Goal: Feedback & Contribution: Contribute content

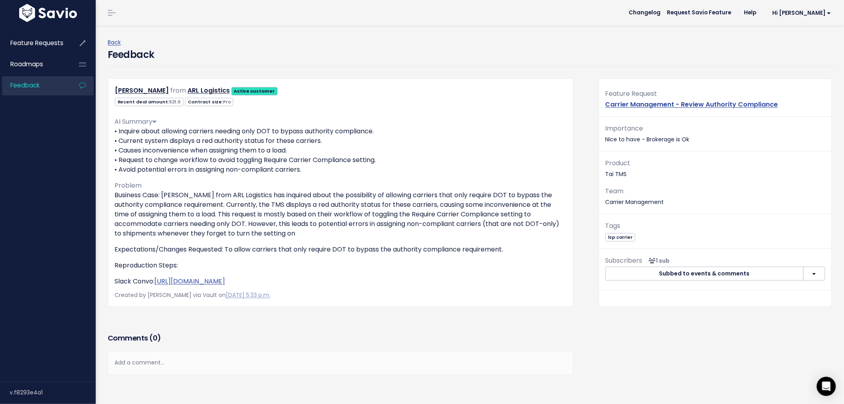
click at [22, 84] on span "Feedback" at bounding box center [24, 85] width 29 height 8
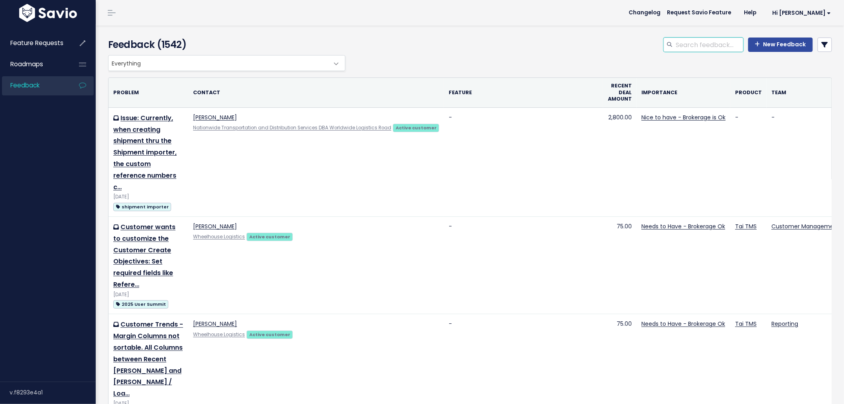
click at [681, 44] on input "search" at bounding box center [709, 44] width 68 height 14
type input "multiple BOLs"
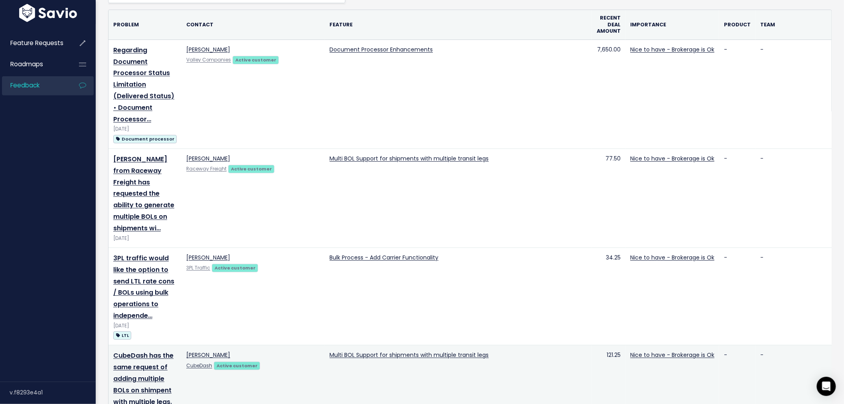
scroll to position [44, 0]
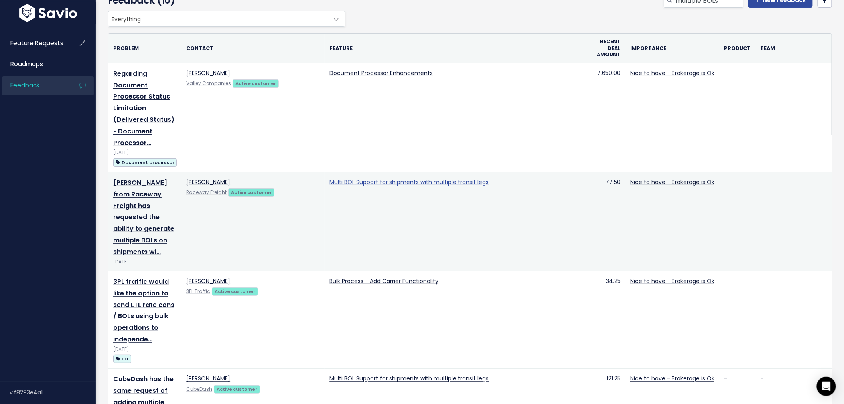
click at [393, 178] on link "Multi BOL Support for shipments with multiple transit legs" at bounding box center [408, 182] width 159 height 8
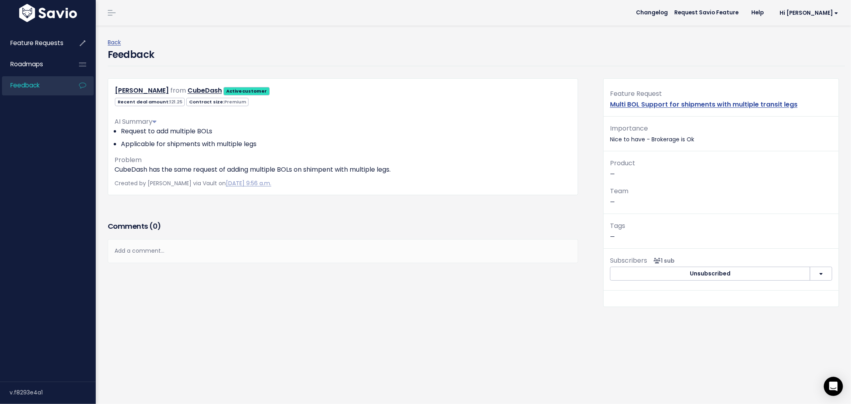
click at [32, 92] on link "Feedback" at bounding box center [34, 85] width 64 height 18
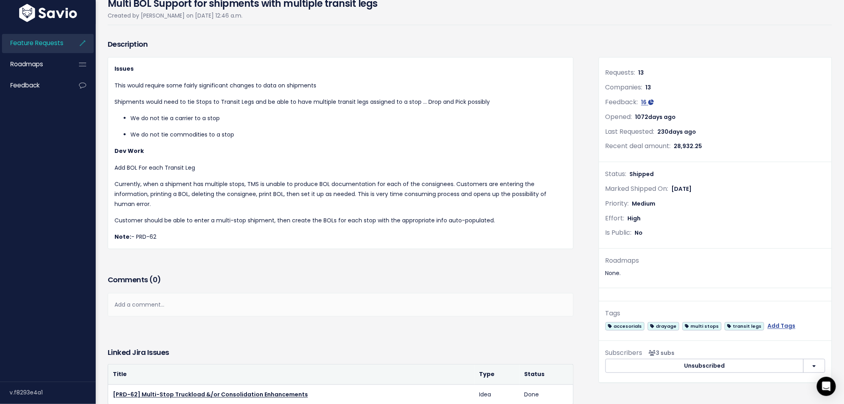
scroll to position [43, 0]
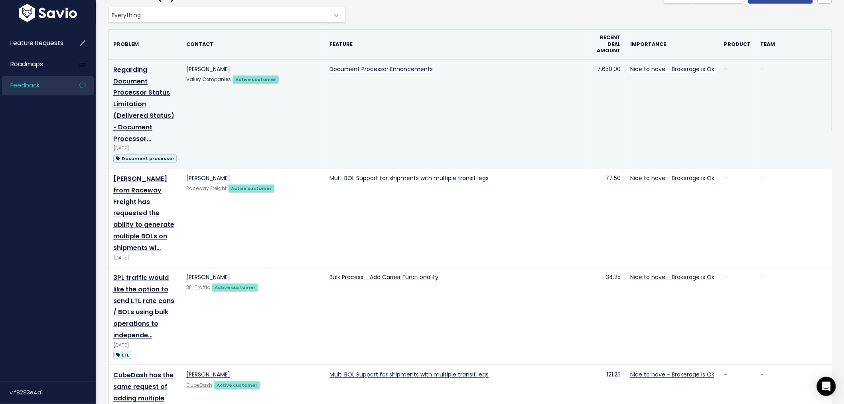
scroll to position [40, 0]
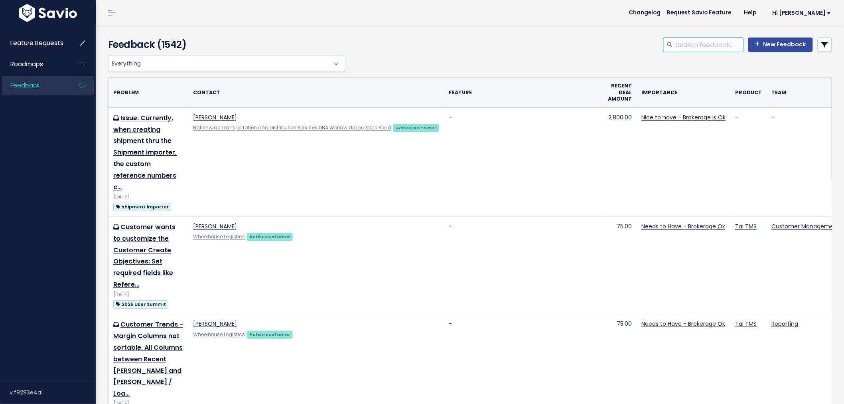
click at [712, 43] on input "search" at bounding box center [709, 44] width 68 height 14
click at [822, 43] on icon at bounding box center [825, 44] width 6 height 6
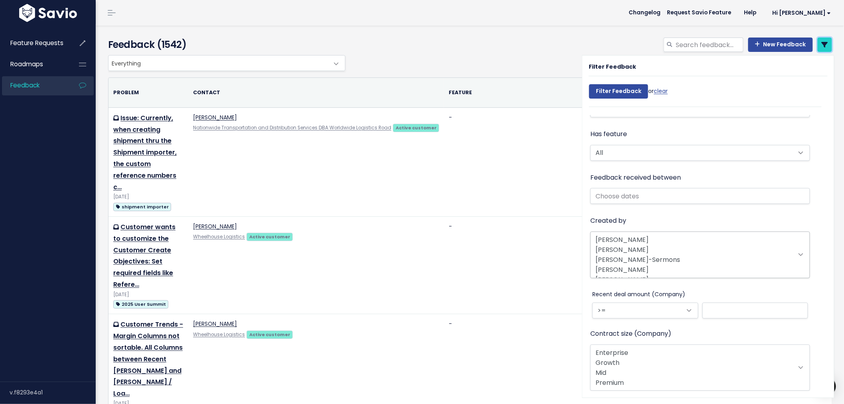
scroll to position [44, 0]
select select "7712"
click at [639, 270] on option "Ashley Melgarejo" at bounding box center [700, 275] width 208 height 10
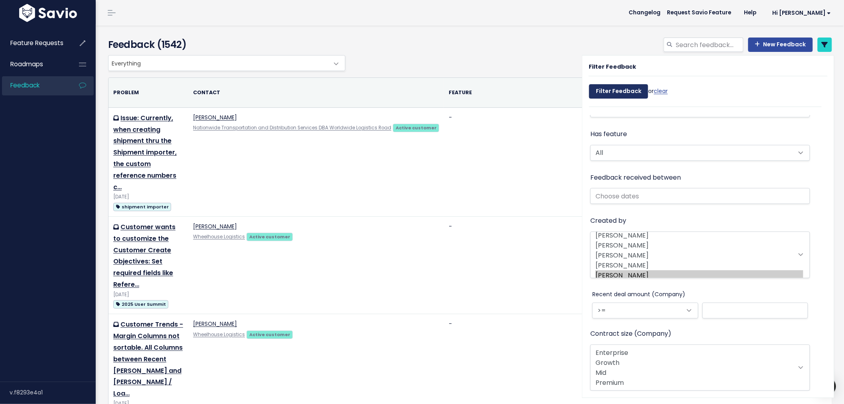
click at [619, 93] on input "Filter Feedback" at bounding box center [618, 91] width 59 height 14
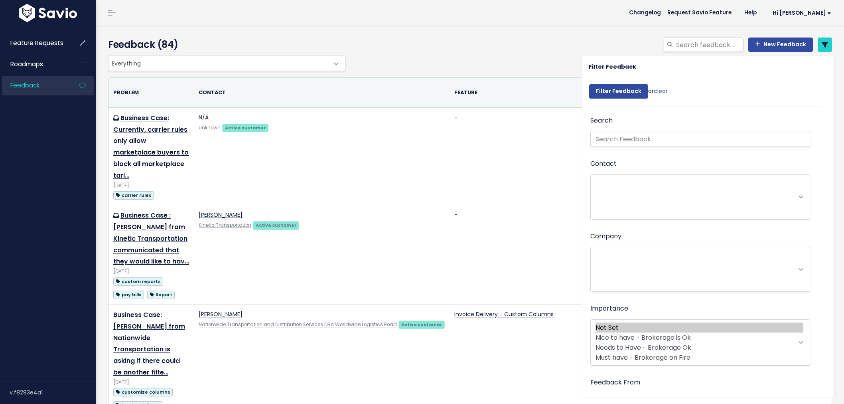
select select
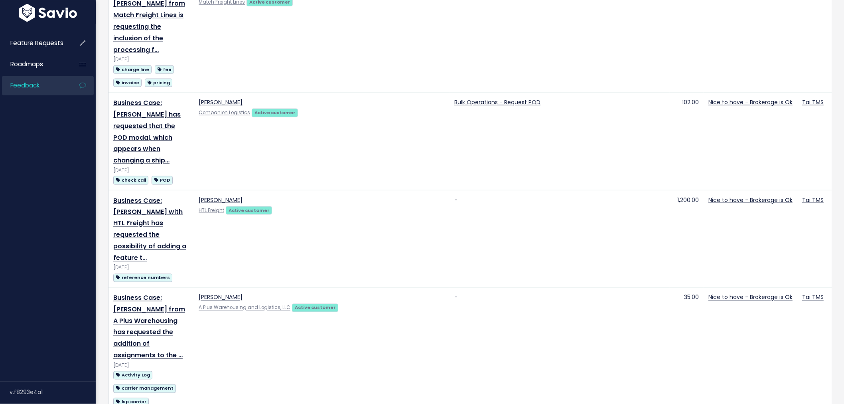
scroll to position [1870, 0]
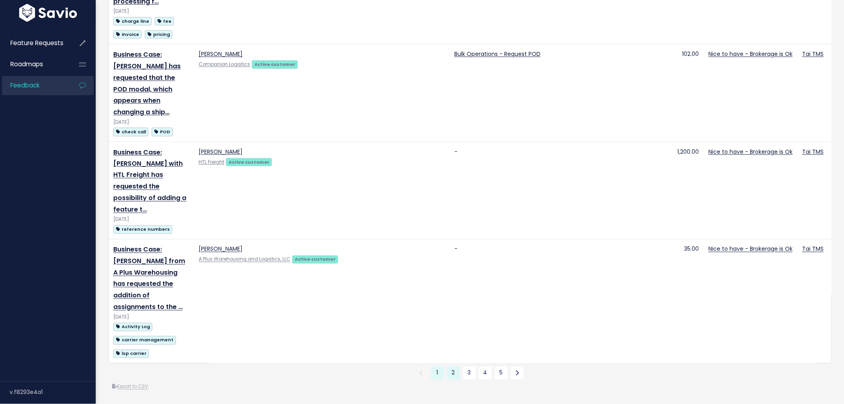
click at [451, 367] on link "2" at bounding box center [453, 373] width 13 height 13
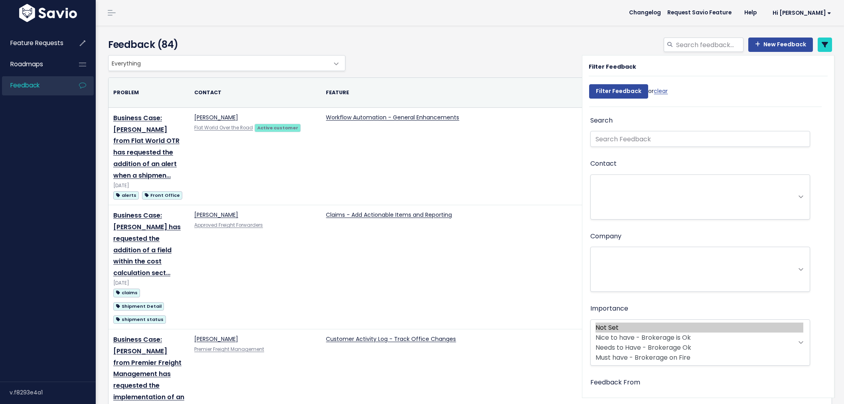
select select
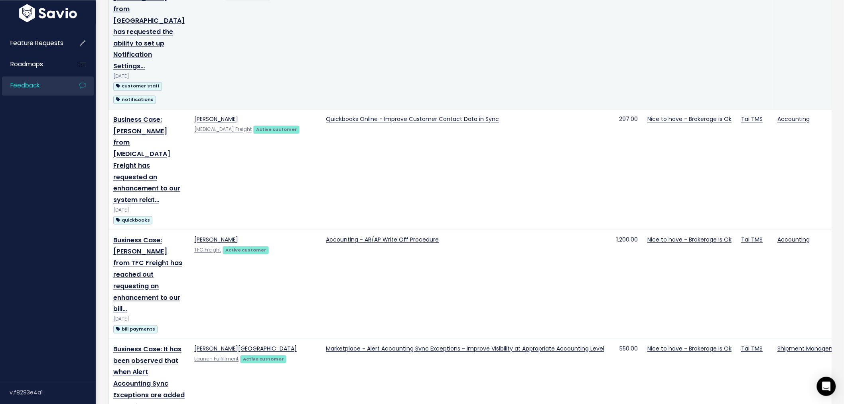
scroll to position [1950, 0]
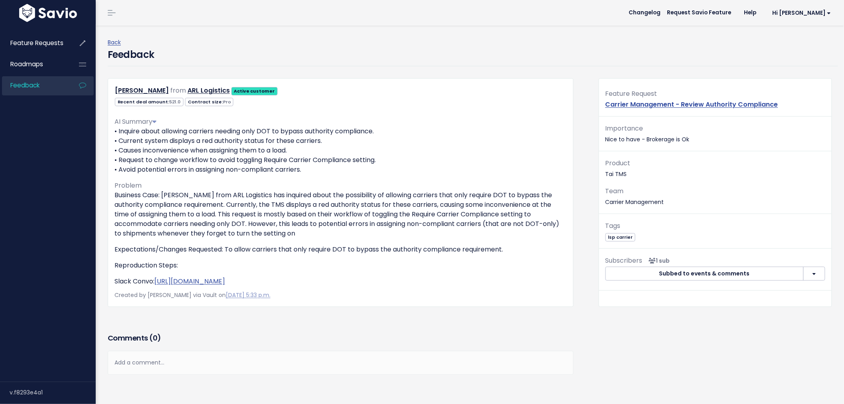
click at [35, 85] on span "Feedback" at bounding box center [24, 85] width 29 height 8
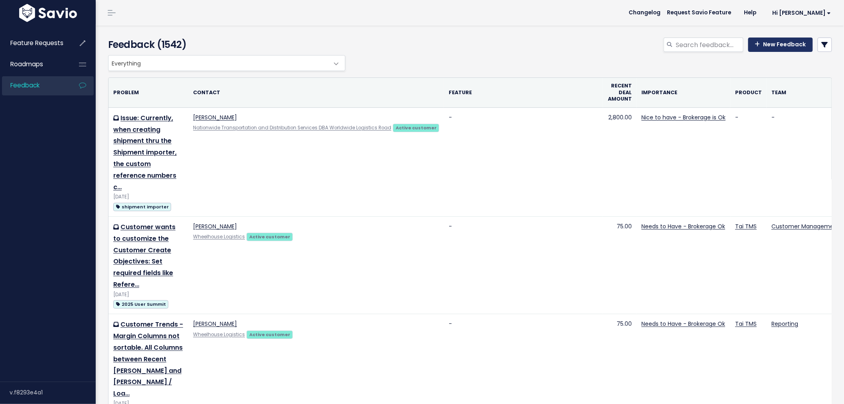
click at [769, 44] on link "New Feedback" at bounding box center [780, 44] width 65 height 14
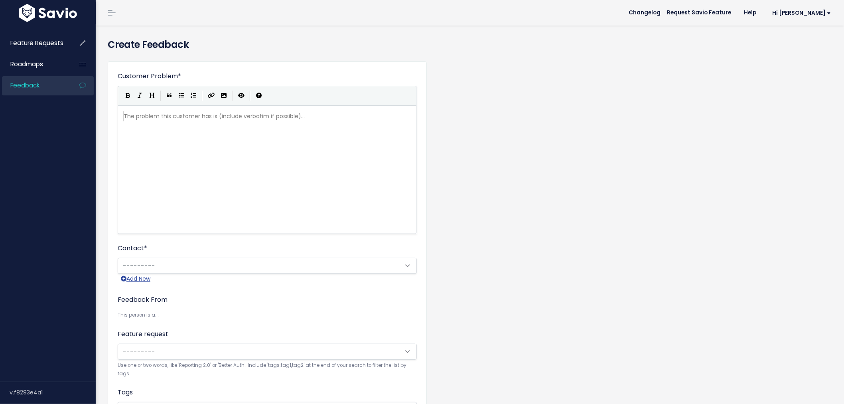
scroll to position [1, 0]
click at [248, 129] on div "The problem this customer has is (include verbatim if possible)... xxxxxxxxxx ​" at bounding box center [277, 180] width 310 height 140
paste textarea "s:"
type textarea "Reproduction Steps:"
drag, startPoint x: 184, startPoint y: 160, endPoint x: 121, endPoint y: 156, distance: 63.1
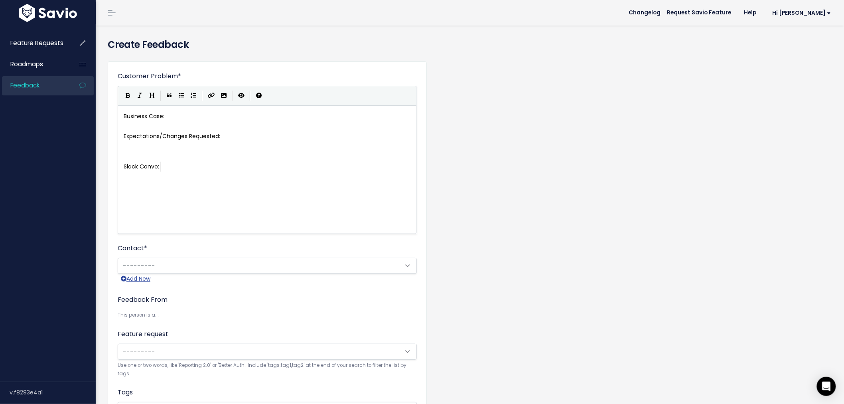
click at [200, 167] on pre "Slack Convo:" at bounding box center [270, 167] width 297 height 10
click at [154, 154] on pre "​" at bounding box center [270, 157] width 297 height 10
click at [188, 118] on pre "Business Case:" at bounding box center [270, 116] width 297 height 10
click at [204, 117] on pre "Business Case:" at bounding box center [270, 116] width 297 height 10
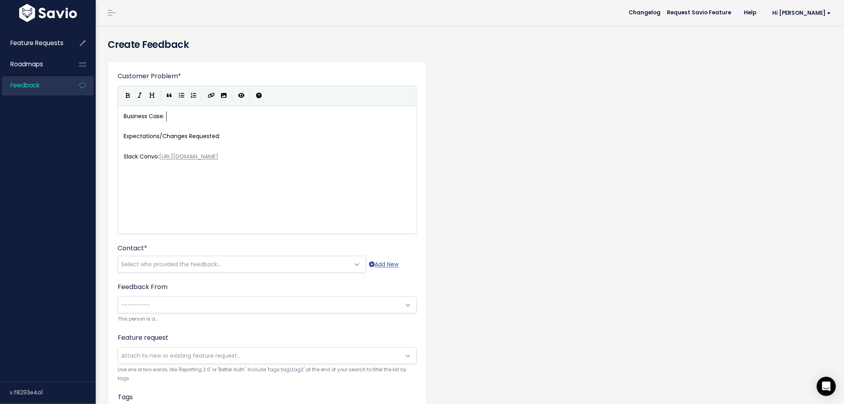
paste textarea
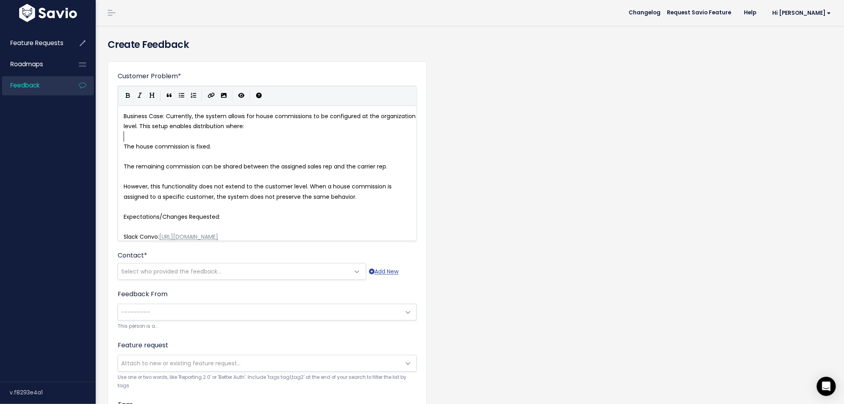
click at [164, 136] on pre "​" at bounding box center [270, 136] width 297 height 10
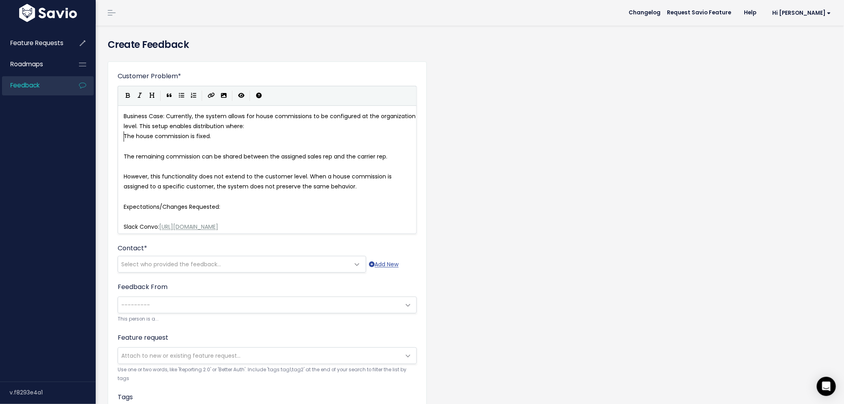
click at [123, 139] on pre "The house commission is fixed." at bounding box center [270, 136] width 297 height 10
click at [184, 97] on icon "Generic List" at bounding box center [182, 96] width 6 height 6
click at [124, 154] on span "The remaining commission can be shared between the assigned sales rep and the c…" at bounding box center [256, 156] width 264 height 8
click at [181, 94] on icon "Generic List" at bounding box center [182, 96] width 6 height 6
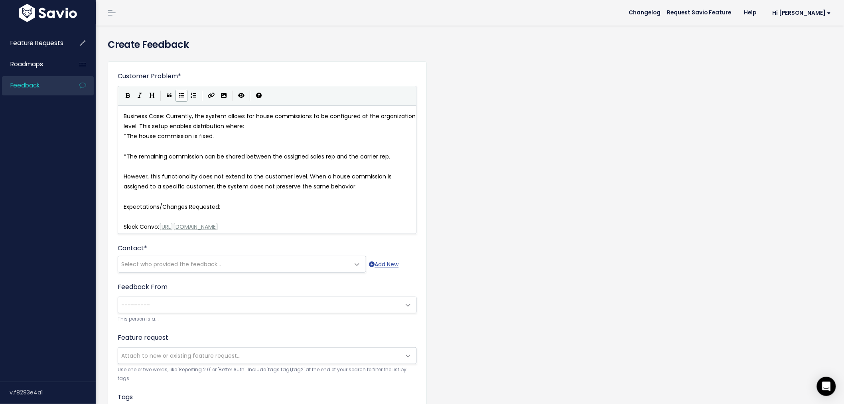
click at [152, 145] on pre "​" at bounding box center [270, 147] width 297 height 10
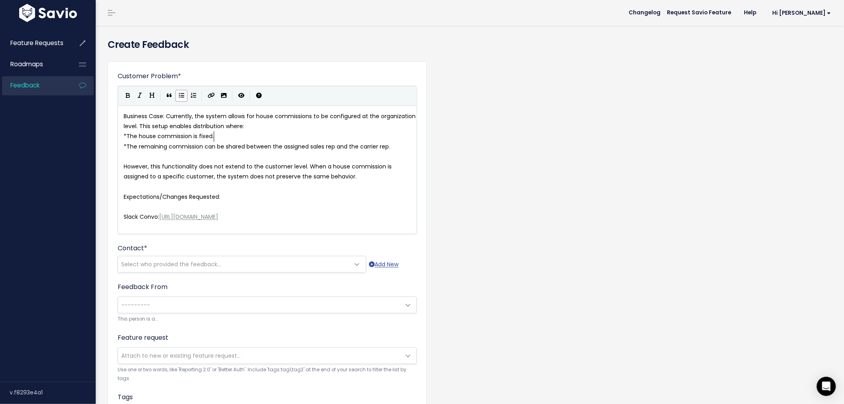
click at [152, 117] on span "Business Case: Currently, the system allows for house commissions to be configu…" at bounding box center [271, 121] width 294 height 18
type textarea "Case"
type textarea "Business Case:"
drag, startPoint x: 166, startPoint y: 116, endPoint x: 129, endPoint y: 116, distance: 37.5
click at [130, 98] on icon "Bold" at bounding box center [128, 96] width 4 height 6
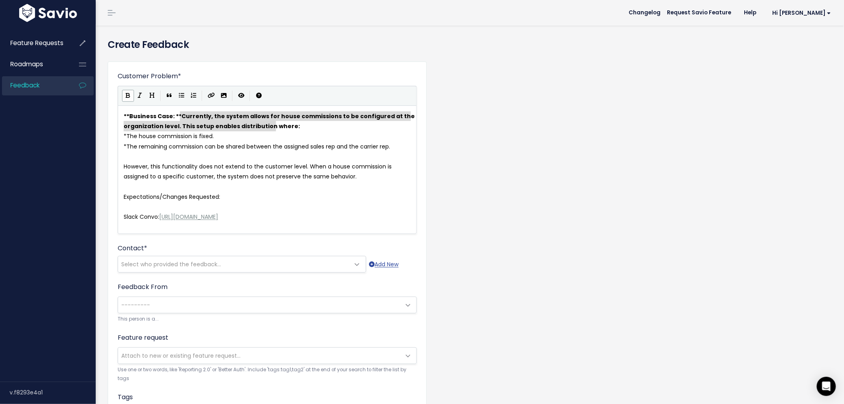
type textarea "Currently, the system allows for house commissions to be configured at the orga…"
drag, startPoint x: 181, startPoint y: 116, endPoint x: 282, endPoint y: 122, distance: 101.5
click at [126, 97] on icon "Bold" at bounding box center [128, 96] width 4 height 6
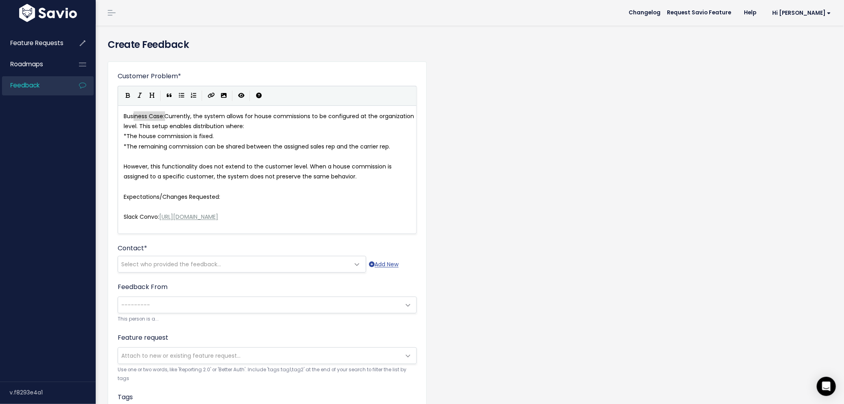
type textarea "Business Case:"
drag, startPoint x: 165, startPoint y: 114, endPoint x: 122, endPoint y: 116, distance: 42.3
click at [128, 98] on icon "Bold" at bounding box center [128, 96] width 4 height 6
click at [208, 156] on pre "​" at bounding box center [270, 157] width 297 height 10
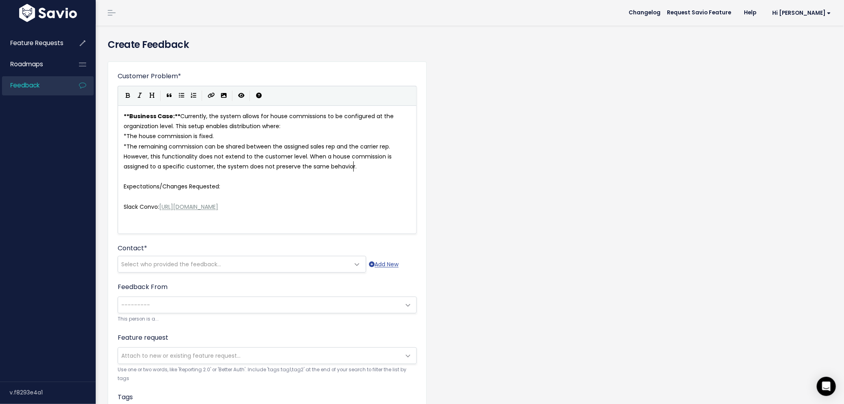
click at [358, 168] on pre "However, this functionality does not extend to the customer level. When a house…" at bounding box center [270, 162] width 297 height 20
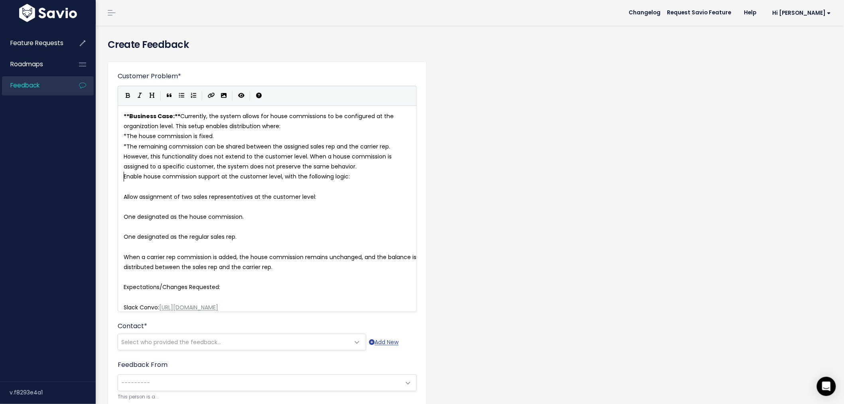
click at [123, 176] on pre "Enable house commission support at the customer level, with the following logic:" at bounding box center [270, 177] width 297 height 10
type textarea "​"
paste textarea
drag, startPoint x: 180, startPoint y: 176, endPoint x: 194, endPoint y: 176, distance: 13.6
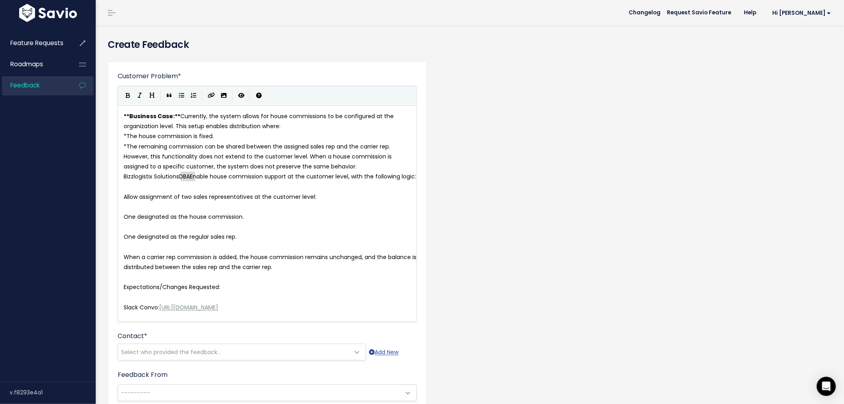
scroll to position [1, 0]
type textarea "has"
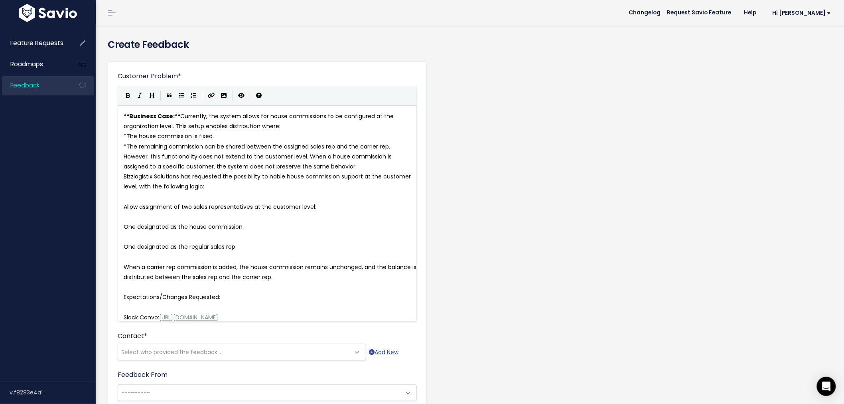
type textarea "requested the possibility to e"
click at [125, 206] on span "Allow assignment of two sales representatives at the customer level:" at bounding box center [220, 207] width 193 height 8
click at [189, 97] on button "Numbered List" at bounding box center [193, 96] width 12 height 12
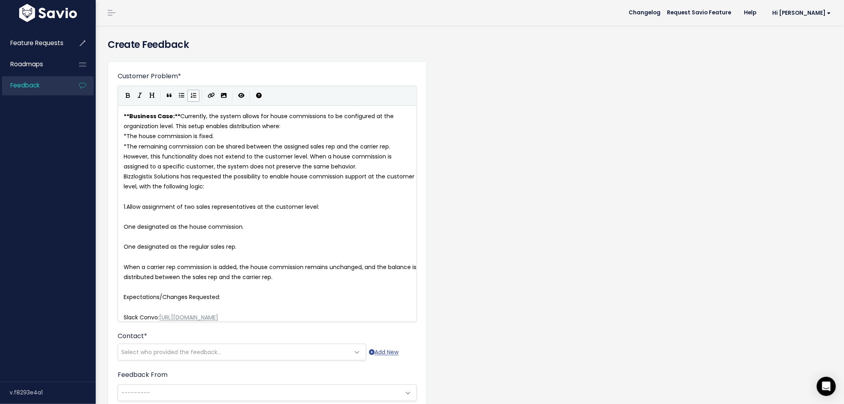
click at [124, 227] on span "One designated as the house commission." at bounding box center [184, 227] width 120 height 8
click at [128, 206] on span "Allow assignment of two sales representatives at the customer level:" at bounding box center [222, 207] width 193 height 8
click at [124, 173] on span "Bizzlogistix Solutions has requested the possibility to enable house commission…" at bounding box center [270, 181] width 292 height 18
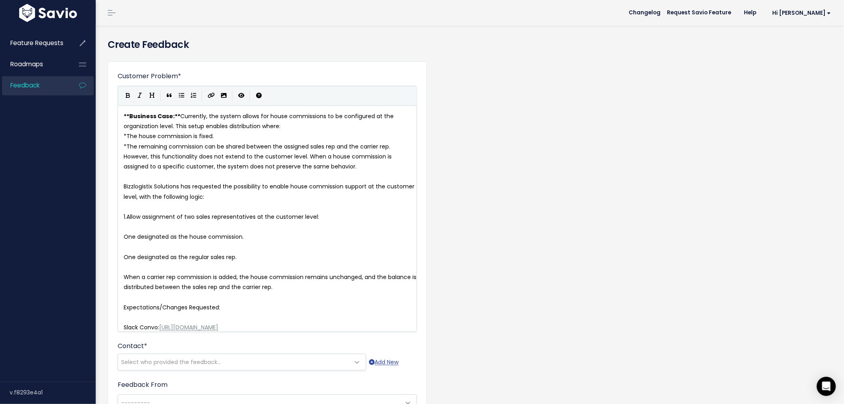
click at [125, 218] on span "1.Allow assignment of two sales representatives at the customer level:" at bounding box center [221, 217] width 195 height 8
click at [128, 217] on span "1.Allow assignment of two sales representatives at the customer level:" at bounding box center [221, 217] width 195 height 8
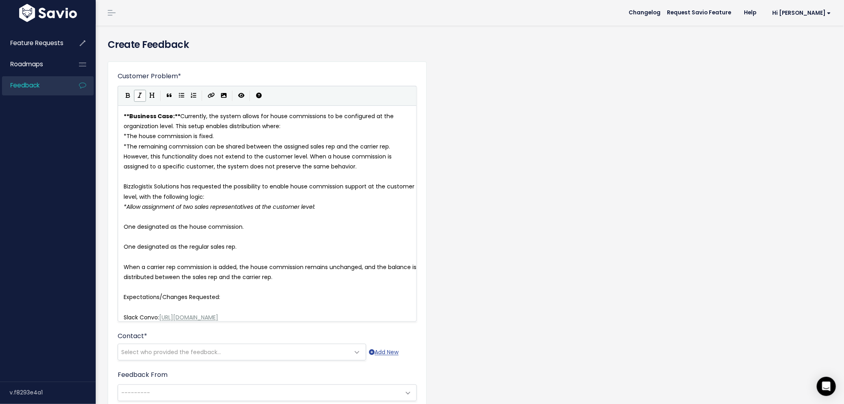
type textarea "*"
click at [123, 222] on pre "One designated as the house commission." at bounding box center [270, 227] width 297 height 10
click at [123, 226] on pre "One designated as the house commission." at bounding box center [270, 227] width 297 height 10
click at [189, 93] on button "Numbered List" at bounding box center [193, 96] width 12 height 12
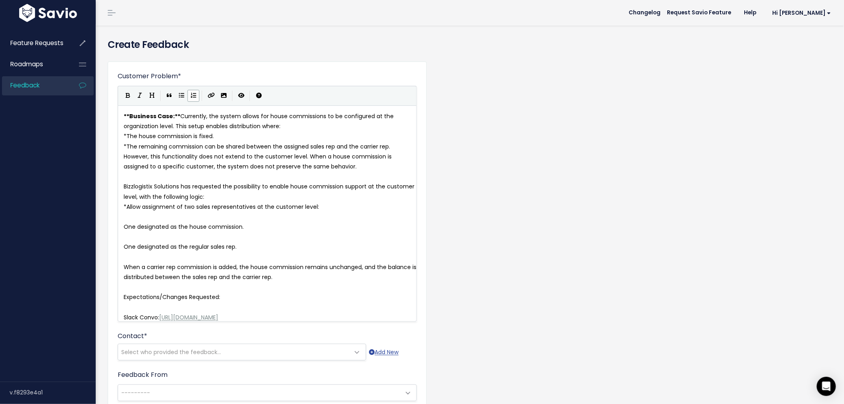
scroll to position [2, 0]
click at [152, 216] on pre "​" at bounding box center [270, 217] width 297 height 10
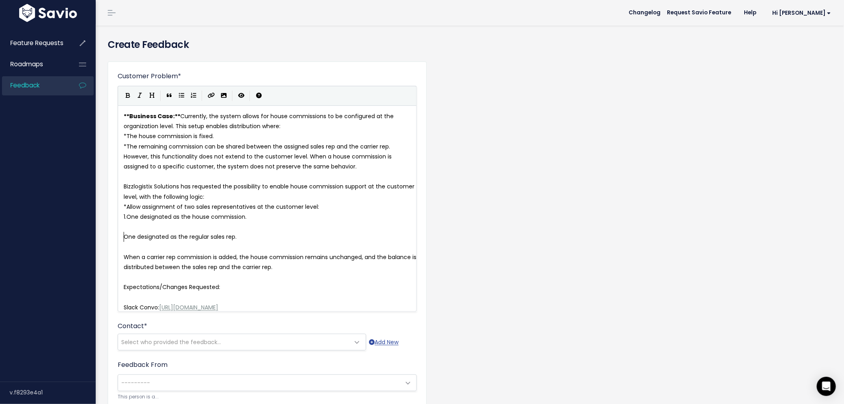
click at [124, 237] on span "One designated as the regular sales rep." at bounding box center [180, 237] width 113 height 8
click at [190, 97] on button "Numbered List" at bounding box center [193, 96] width 12 height 12
click at [151, 226] on pre "​" at bounding box center [270, 227] width 297 height 10
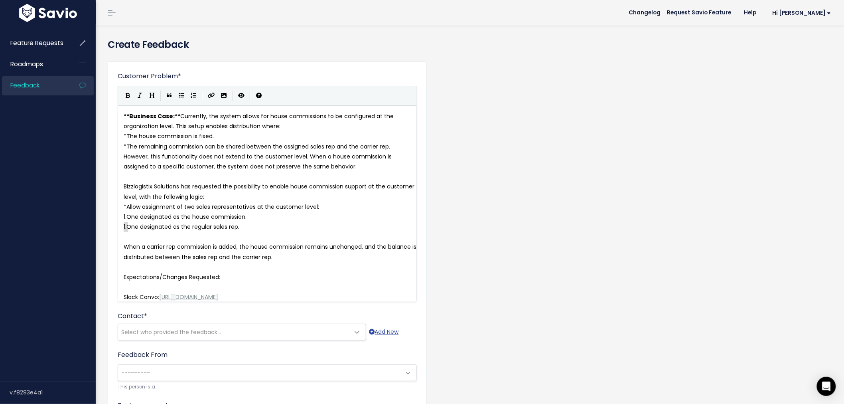
drag, startPoint x: 128, startPoint y: 226, endPoint x: 124, endPoint y: 226, distance: 4.0
type textarea "2."
click at [125, 248] on span "When a carrier rep commission is added, the house commission remains unchanged,…" at bounding box center [271, 252] width 294 height 18
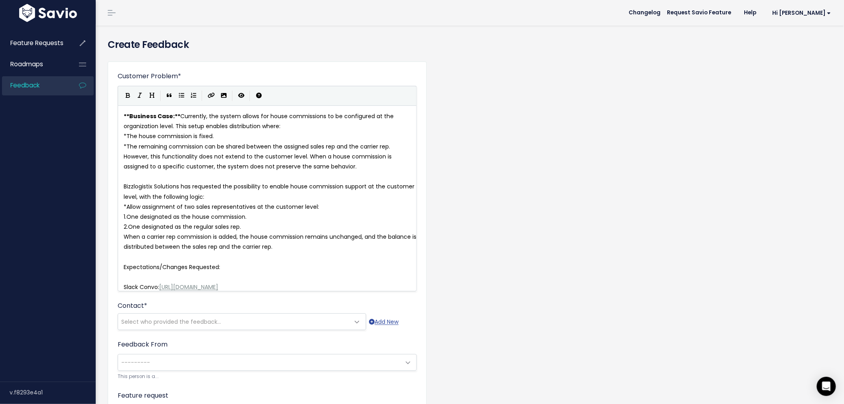
click at [224, 247] on span "When a carrier rep commission is added, the house commission remains unchanged,…" at bounding box center [271, 242] width 294 height 18
type textarea "(2)"
click at [237, 237] on span "When a carrier rep commission is added, the house commission remains unchanged,…" at bounding box center [271, 242] width 294 height 18
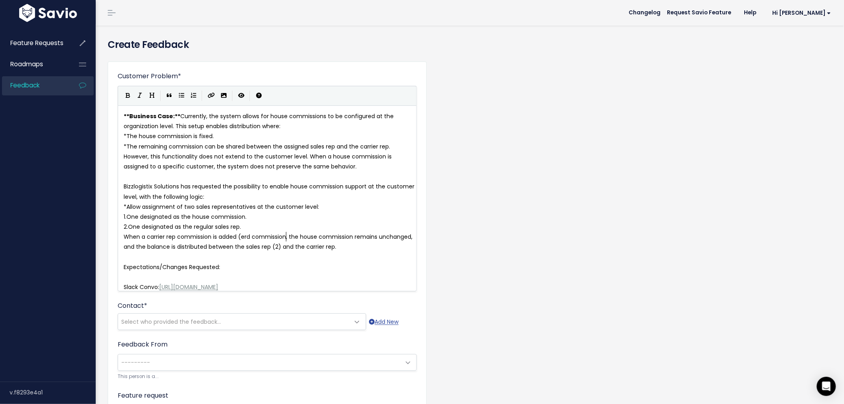
scroll to position [2, 49]
type textarea "(erd commission)"
type textarea "3"
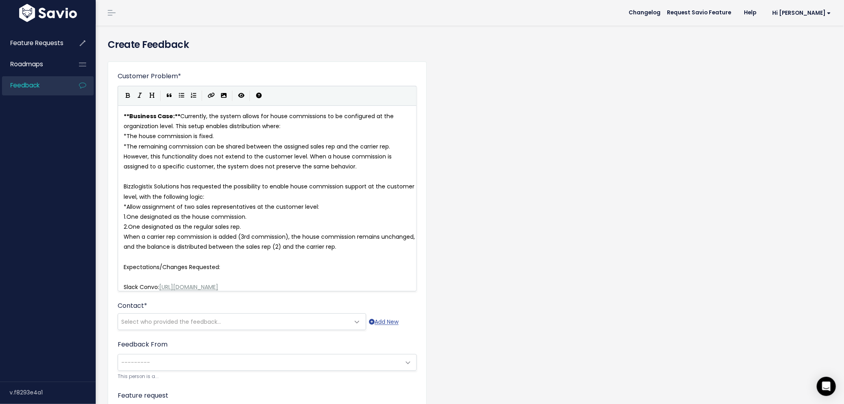
click at [373, 247] on pre "When a carrier rep commission is added (3rd commission), the house commission r…" at bounding box center [270, 242] width 297 height 20
type textarea "(3)"
drag, startPoint x: 158, startPoint y: 288, endPoint x: 123, endPoint y: 290, distance: 35.6
type textarea "Slack Convo"
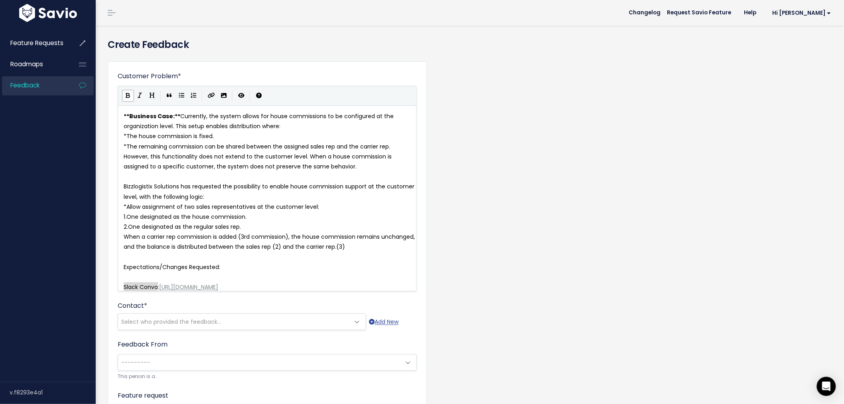
click at [125, 93] on button "Bold" at bounding box center [128, 96] width 12 height 12
type textarea "Expectations/Changes Requested:"
drag, startPoint x: 223, startPoint y: 268, endPoint x: 124, endPoint y: 268, distance: 99.7
paste textarea
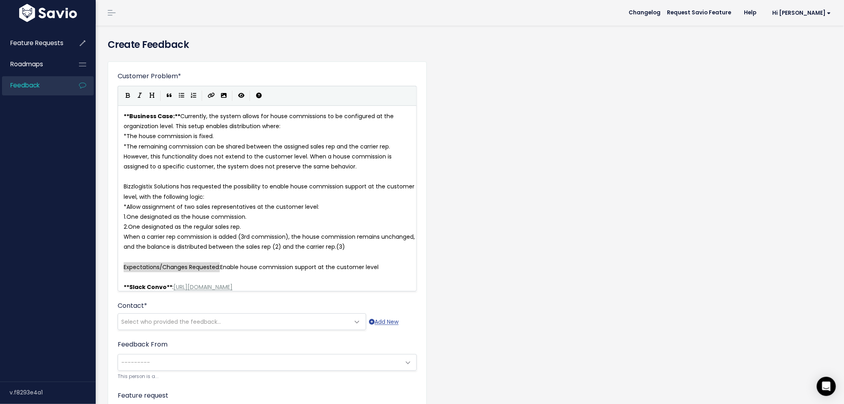
drag, startPoint x: 220, startPoint y: 265, endPoint x: 124, endPoint y: 201, distance: 115.3
type textarea "Expectations/Changes Requested:"
click at [126, 91] on button "Bold" at bounding box center [128, 96] width 12 height 12
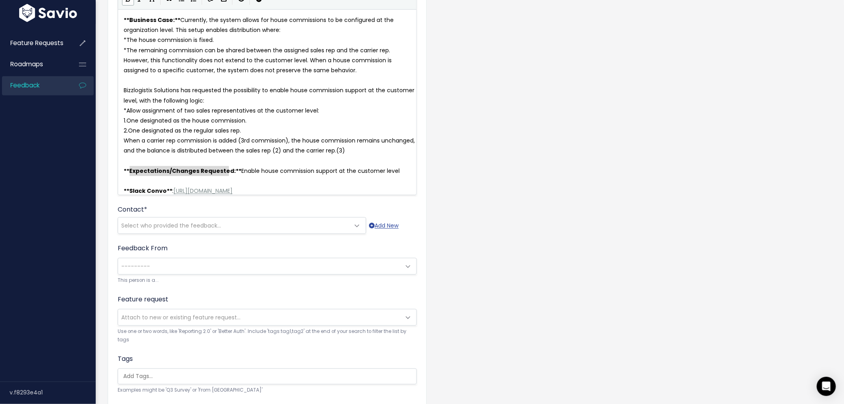
scroll to position [133, 0]
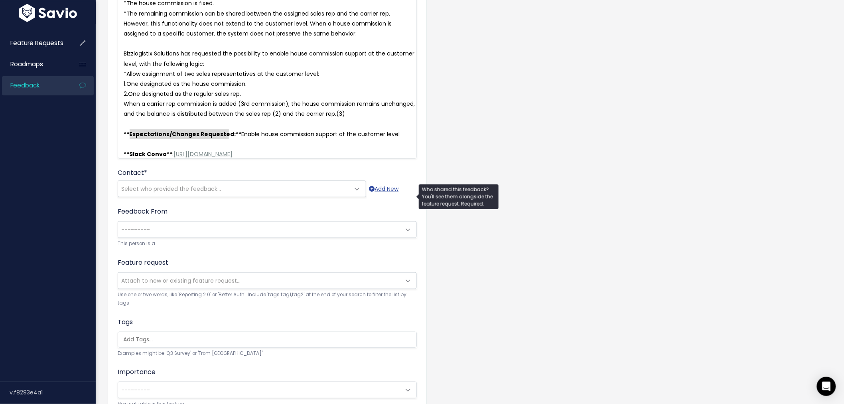
click at [173, 193] on span "Select who provided the feedback..." at bounding box center [171, 189] width 100 height 8
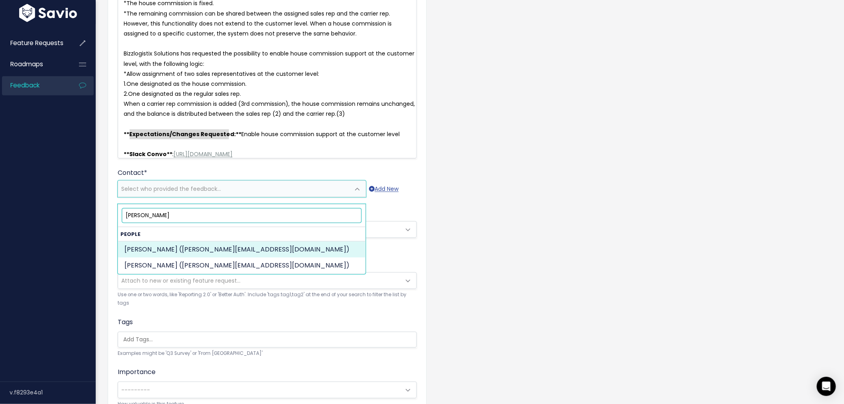
type input "chris bec"
select select "92225366"
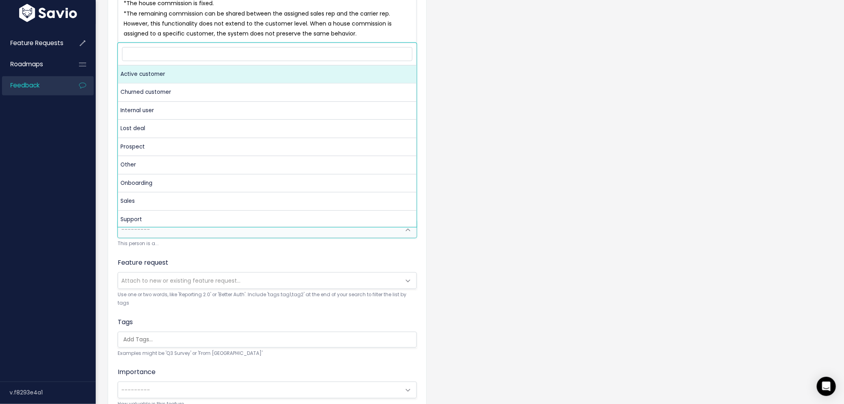
click at [263, 230] on span "---------" at bounding box center [259, 229] width 282 height 16
select select "ACTIVE"
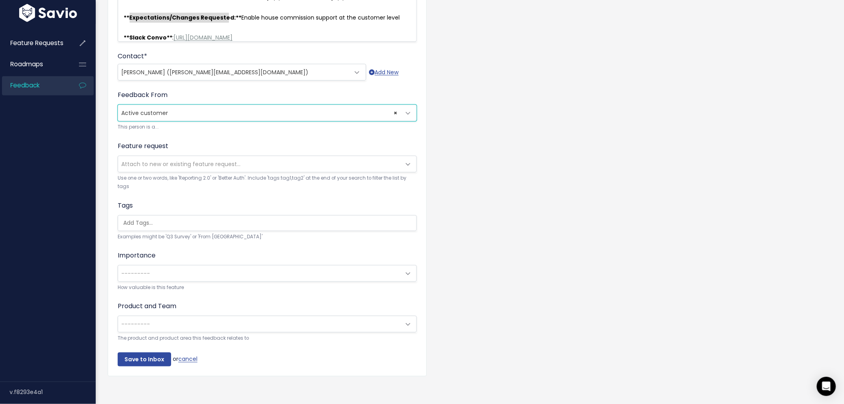
scroll to position [258, 0]
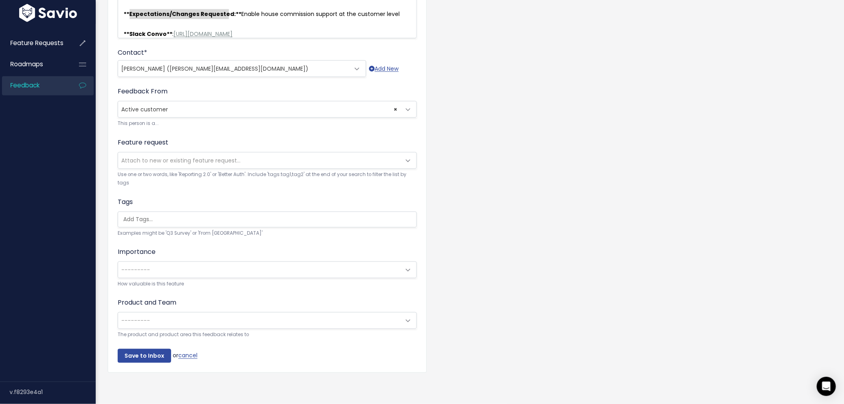
click at [161, 215] on input "search" at bounding box center [272, 219] width 304 height 8
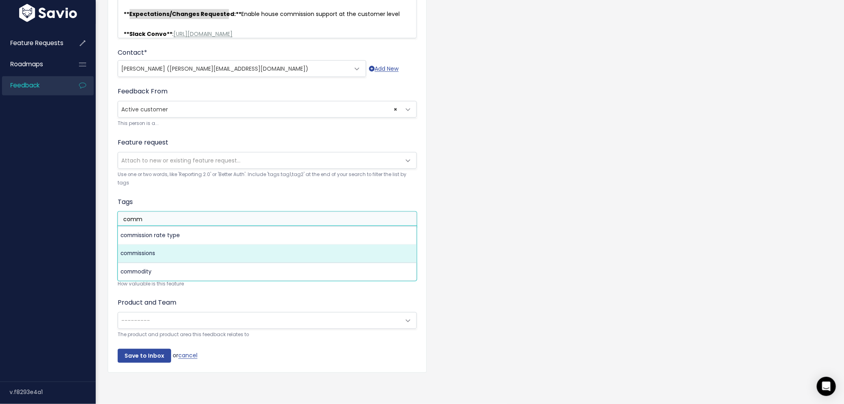
type input "comm"
select select "5745"
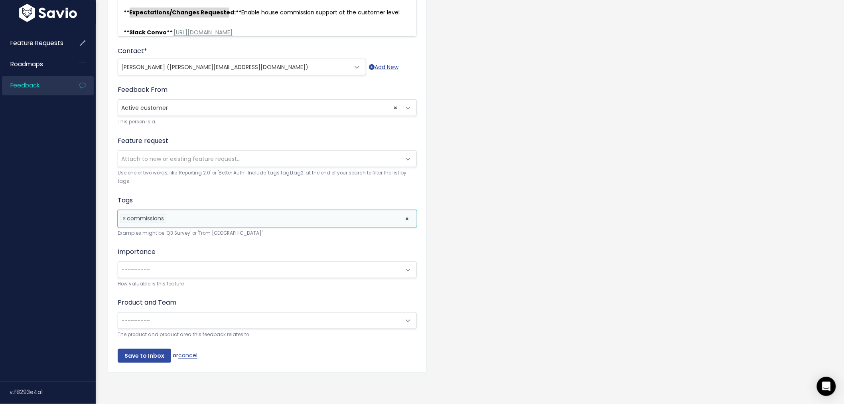
click at [169, 262] on span "---------" at bounding box center [259, 270] width 282 height 16
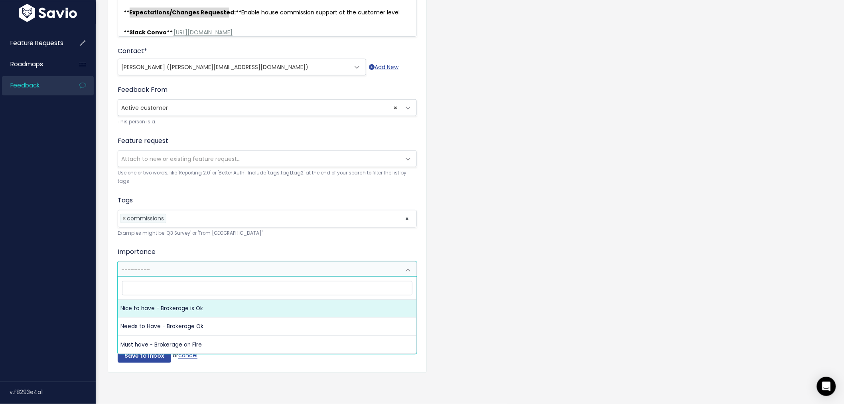
select select "NICE_TO_HAVE"
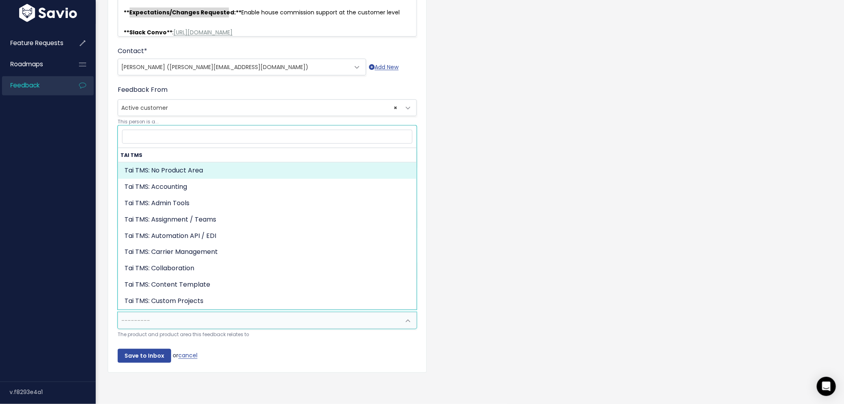
click at [207, 316] on span "---------" at bounding box center [259, 320] width 282 height 16
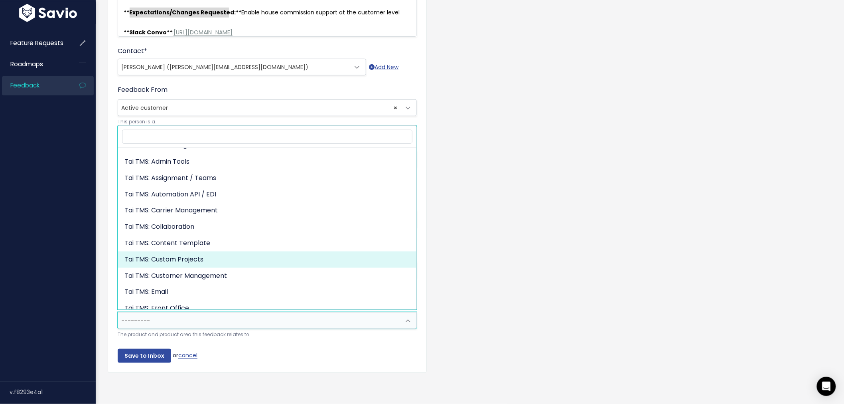
scroll to position [29, 0]
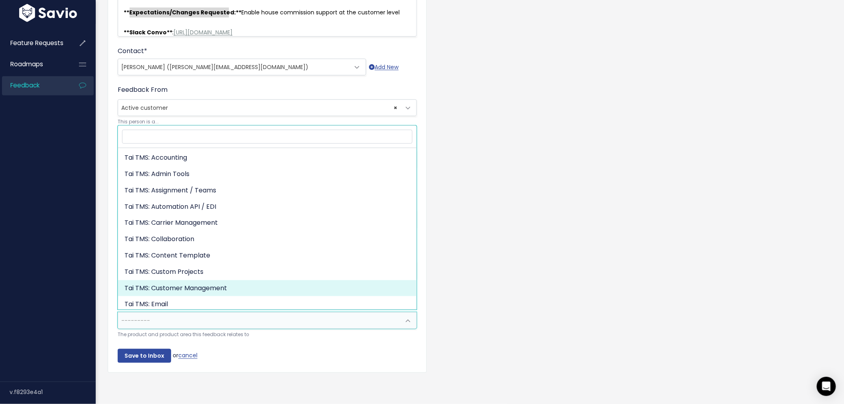
select select "MAIN:CUSTOMER_MANAGEMENT"
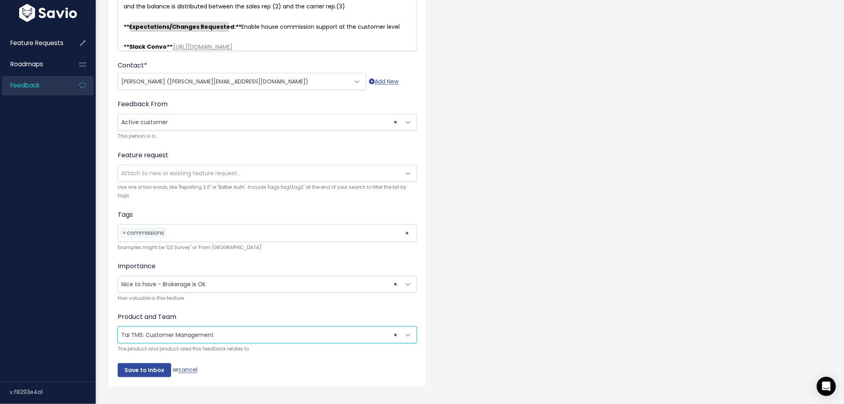
scroll to position [260, 0]
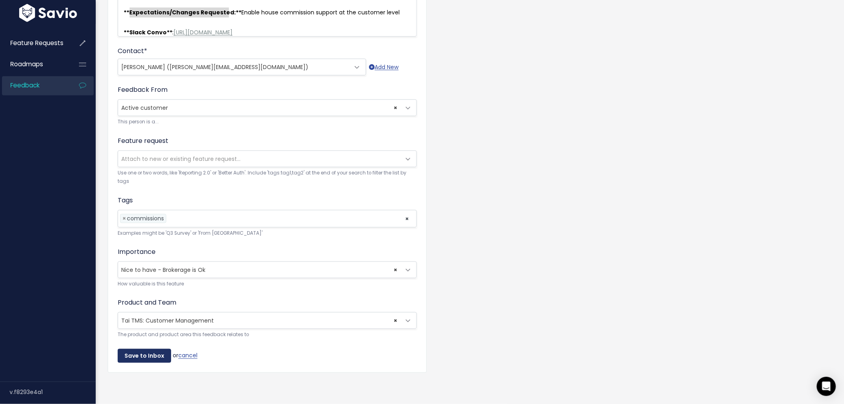
click at [150, 349] on input "Save to Inbox" at bounding box center [144, 356] width 53 height 14
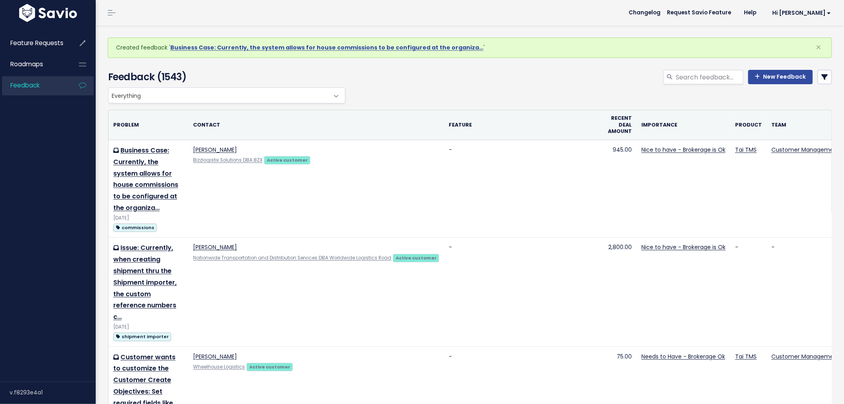
click at [370, 43] on div "Created feedback ' Business Case: Currently, the system allows for house commis…" at bounding box center [470, 47] width 724 height 20
click at [325, 49] on link "Business Case: Currently, the system allows for house commissions to be configu…" at bounding box center [326, 47] width 313 height 8
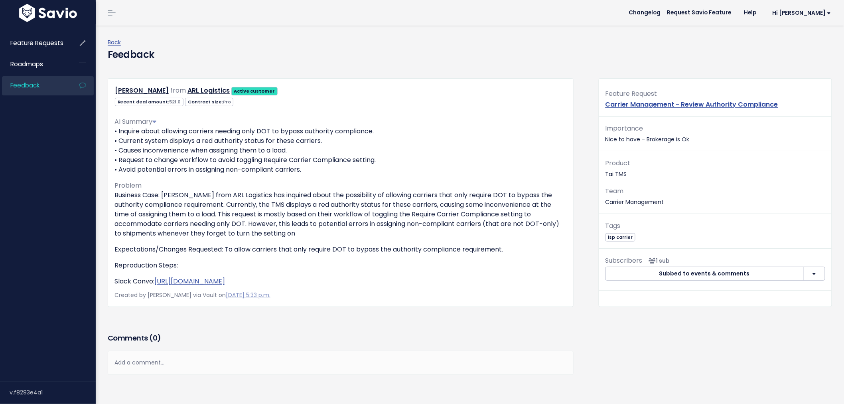
click at [47, 90] on link "Feedback" at bounding box center [34, 85] width 64 height 18
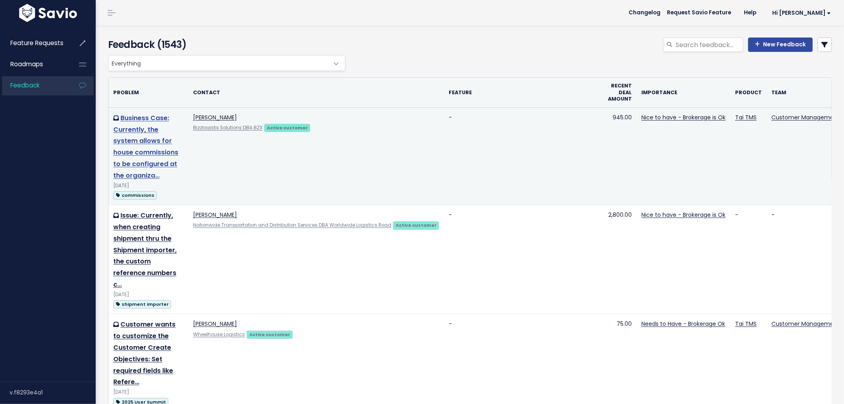
click at [174, 155] on link "Business Case: Currently, the system allows for house commissions to be configu…" at bounding box center [145, 146] width 65 height 67
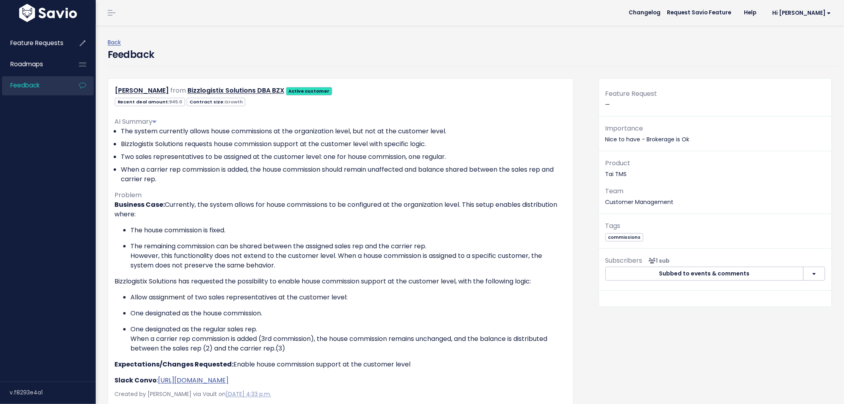
click at [225, 22] on header "Changelog Request Savio Feature Help Hi [PERSON_NAME] My Settings Logout" at bounding box center [470, 13] width 748 height 26
